Goal: Book appointment/travel/reservation

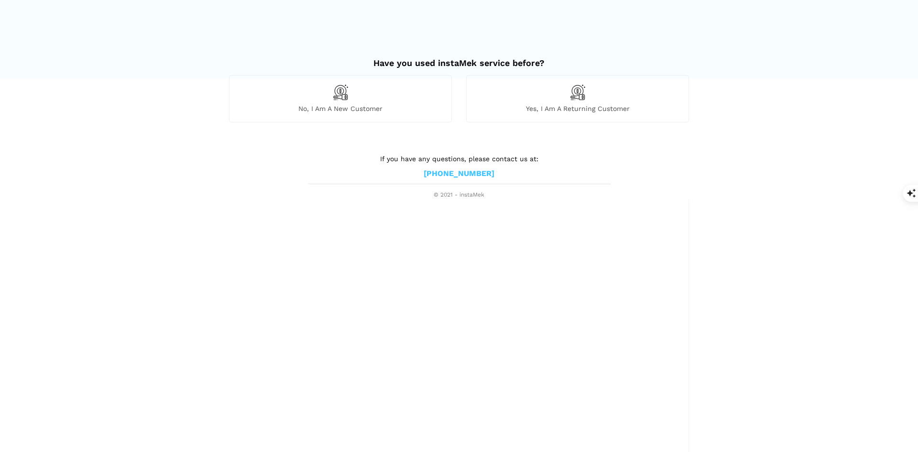
click at [592, 107] on span "Yes, I am a returning customer" at bounding box center [578, 108] width 222 height 9
click at [332, 104] on span "No, I am a new customer" at bounding box center [340, 108] width 222 height 9
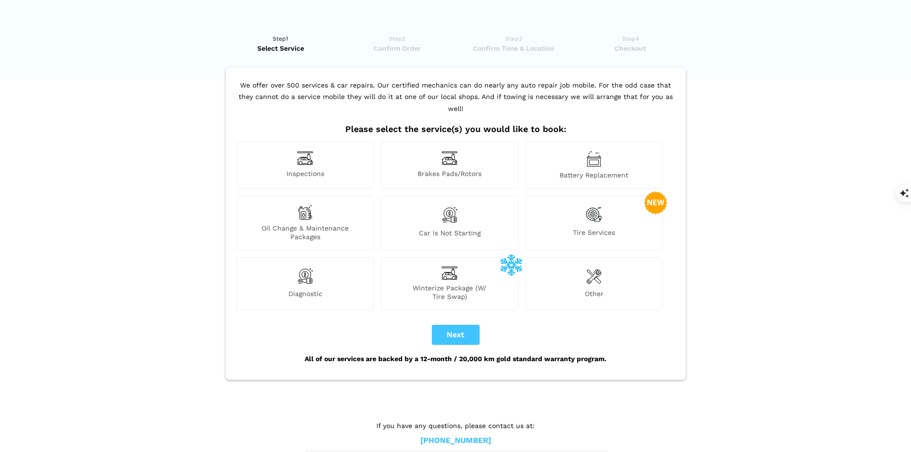
click at [448, 284] on span "Winterize Package (W/ Tire Swap)" at bounding box center [450, 292] width 136 height 17
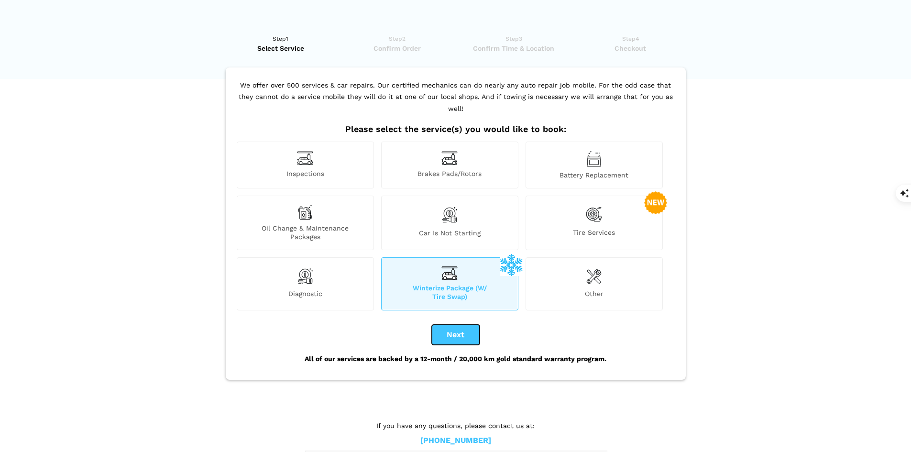
click at [459, 325] on button "Next" at bounding box center [456, 335] width 48 height 20
checkbox input "true"
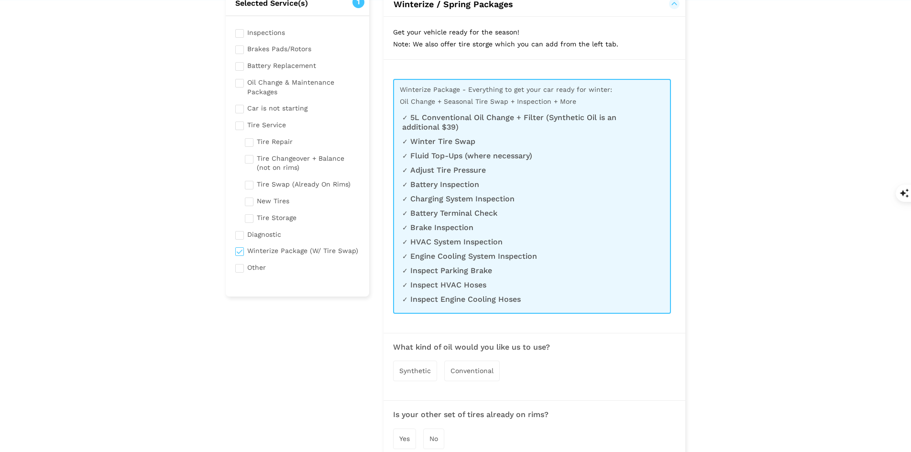
scroll to position [63, 0]
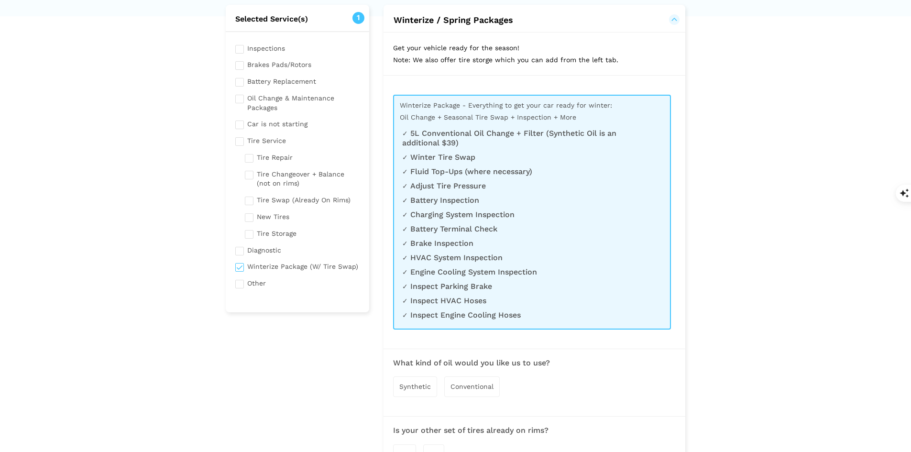
click at [559, 148] on ul "5L Conventional Oil Change + Filter (Synthetic Oil is an additional $39) Winter…" at bounding box center [527, 227] width 250 height 196
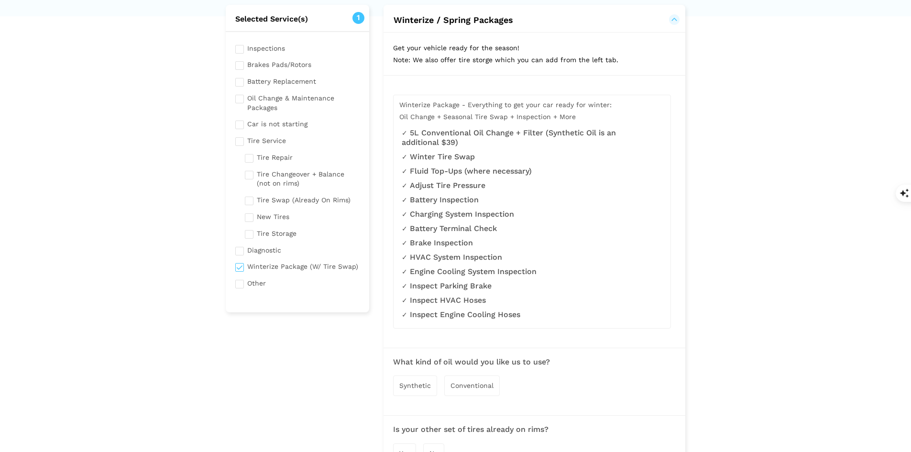
click at [565, 181] on li "Adjust Tire Pressure" at bounding box center [527, 186] width 251 height 10
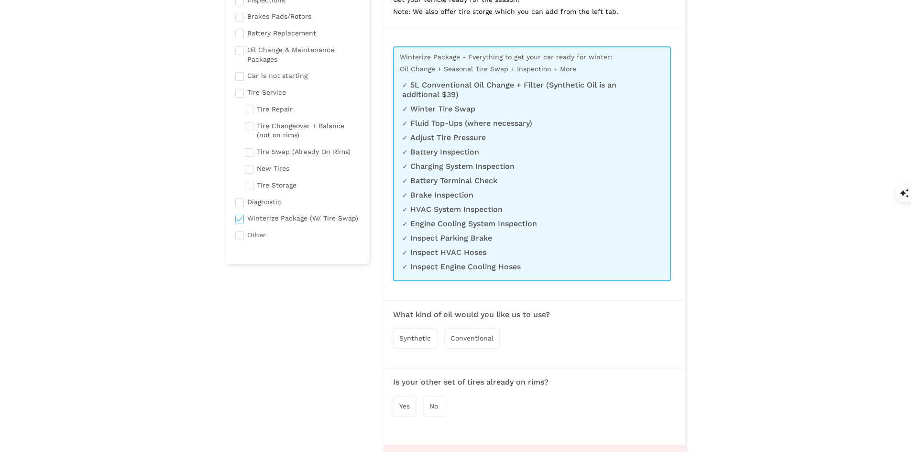
scroll to position [158, 0]
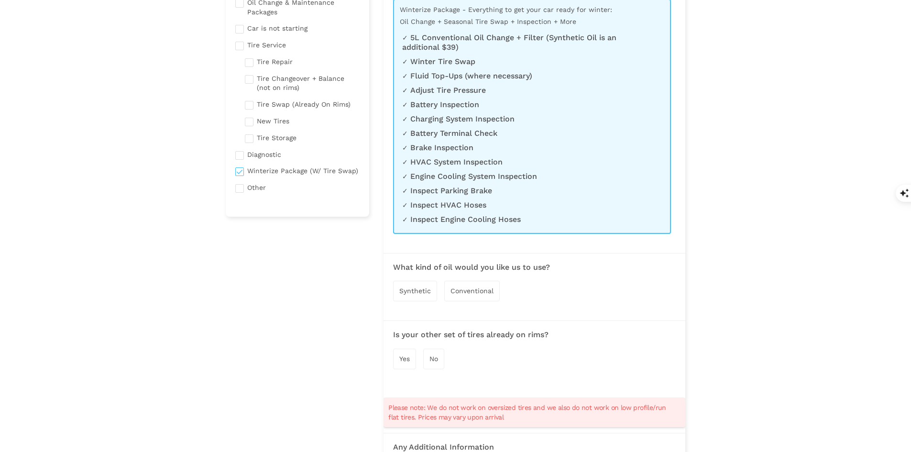
click at [418, 295] on div "Synthetic" at bounding box center [415, 291] width 44 height 21
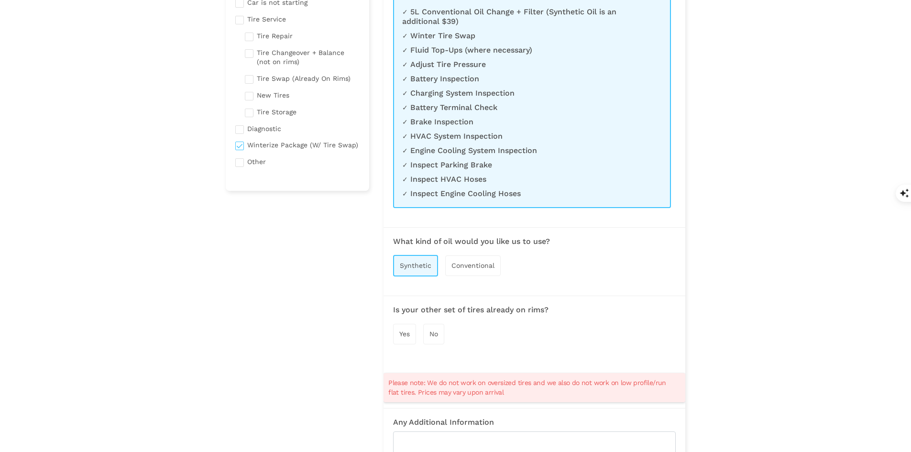
scroll to position [206, 0]
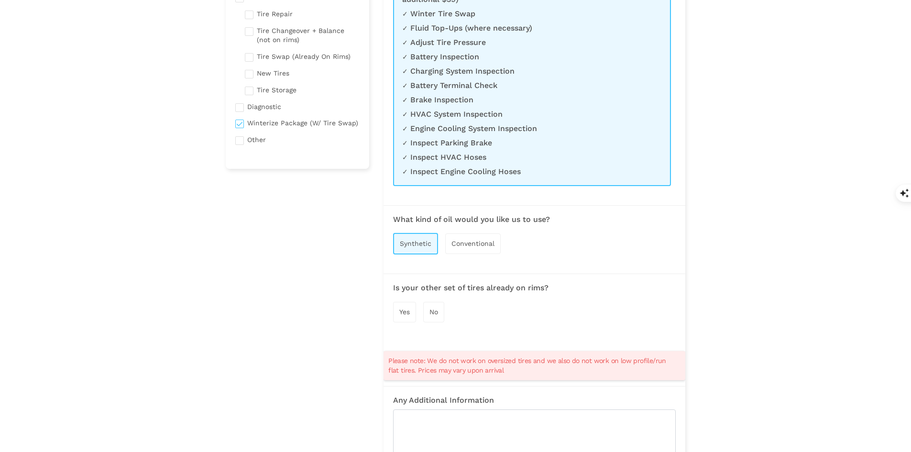
click at [404, 315] on span "Yes" at bounding box center [404, 312] width 11 height 8
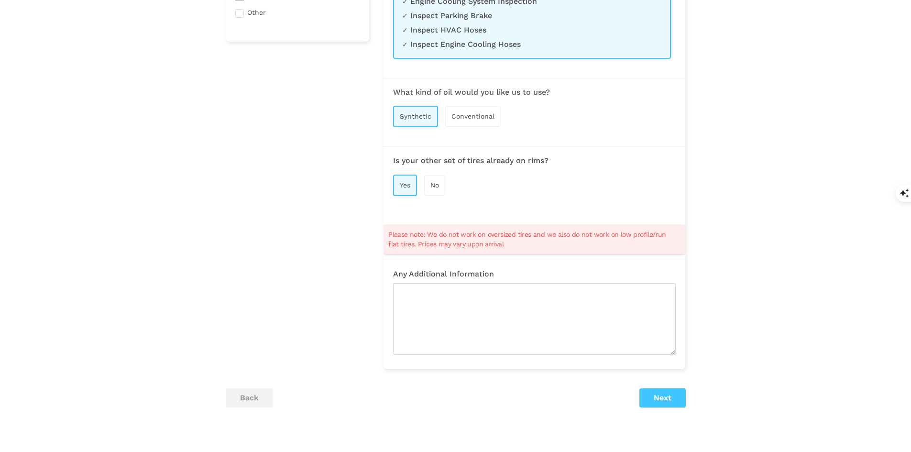
scroll to position [399, 0]
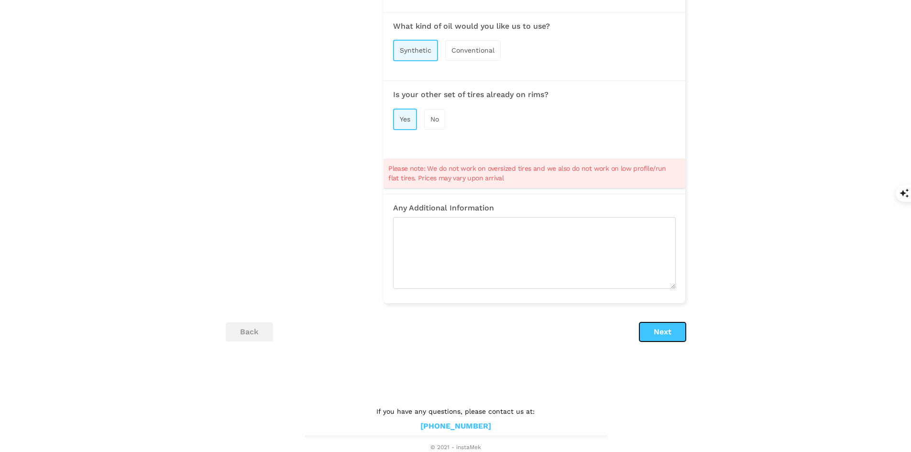
click at [658, 335] on button "Next" at bounding box center [662, 331] width 46 height 19
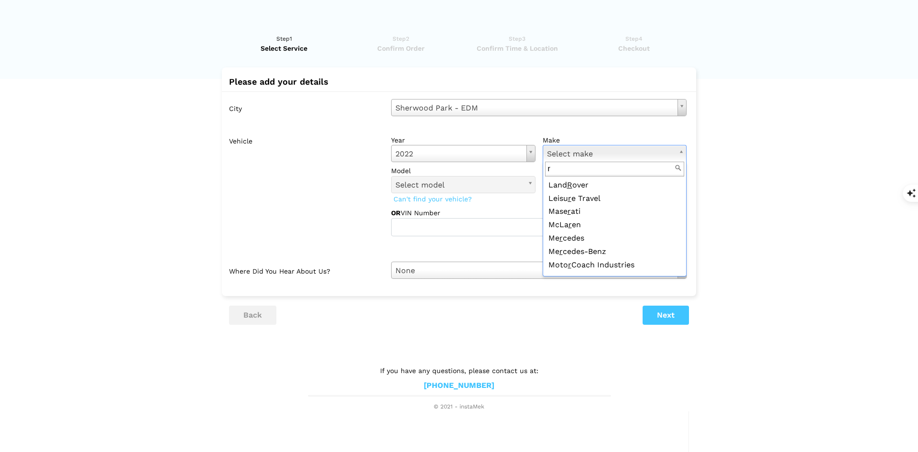
scroll to position [0, 0]
type input "r"
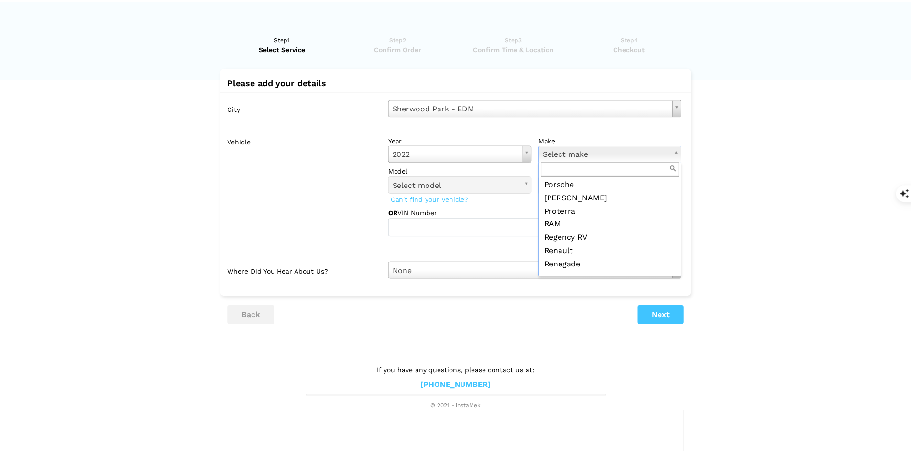
scroll to position [1382, 0]
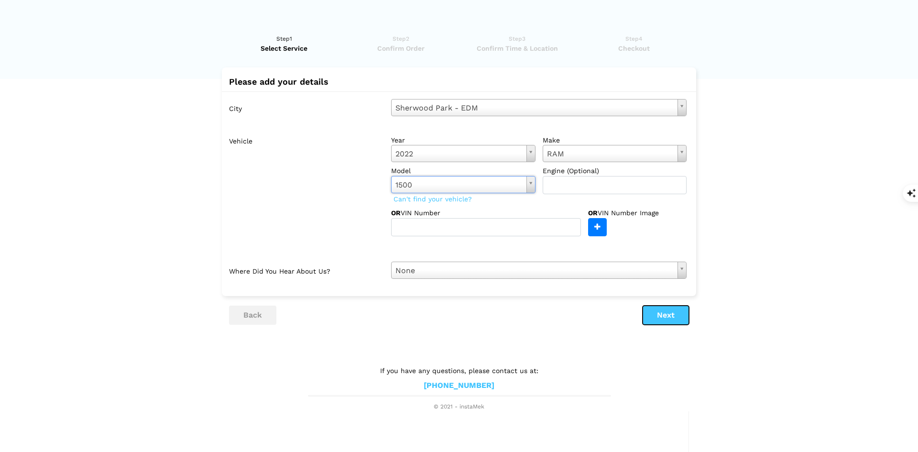
click at [672, 317] on button "Next" at bounding box center [666, 315] width 46 height 19
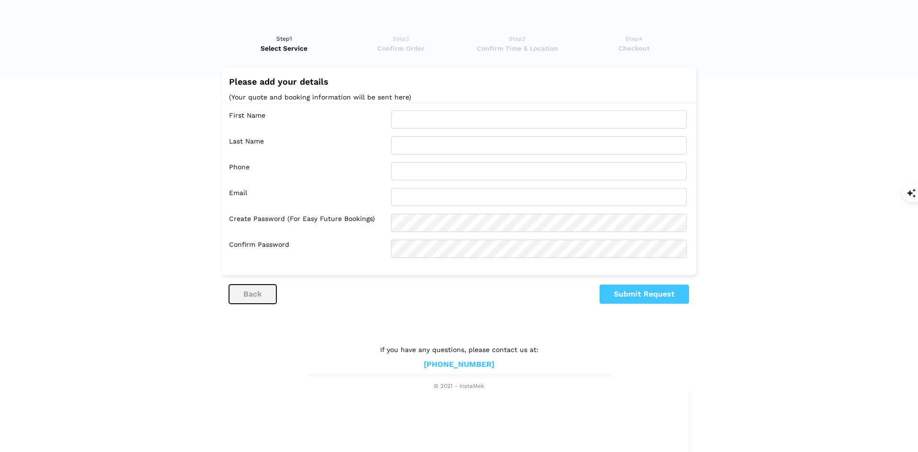
drag, startPoint x: 242, startPoint y: 286, endPoint x: 244, endPoint y: 297, distance: 11.2
click at [243, 294] on button "back" at bounding box center [252, 293] width 47 height 19
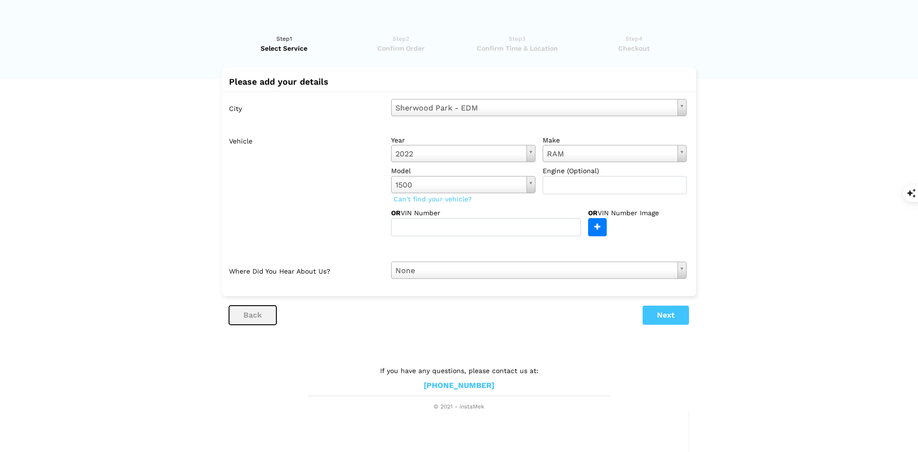
click at [241, 317] on button "back" at bounding box center [252, 315] width 47 height 19
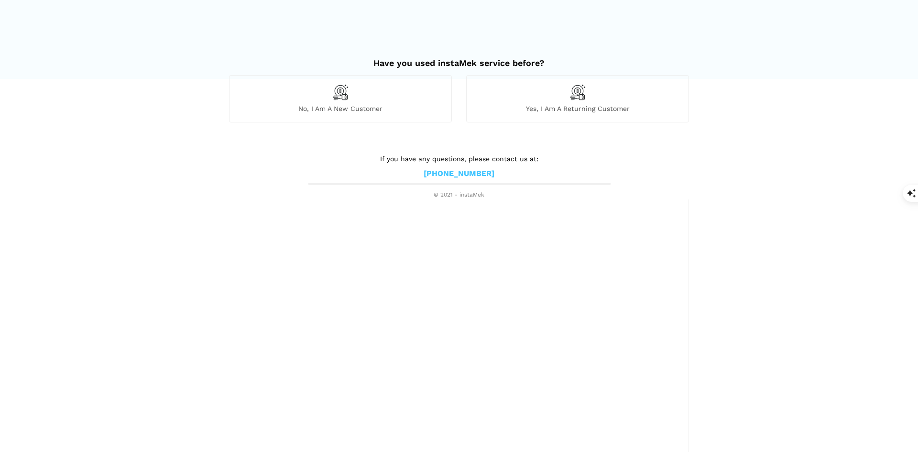
click at [360, 101] on div "No, I am a new customer" at bounding box center [340, 98] width 223 height 47
